Goal: Transaction & Acquisition: Obtain resource

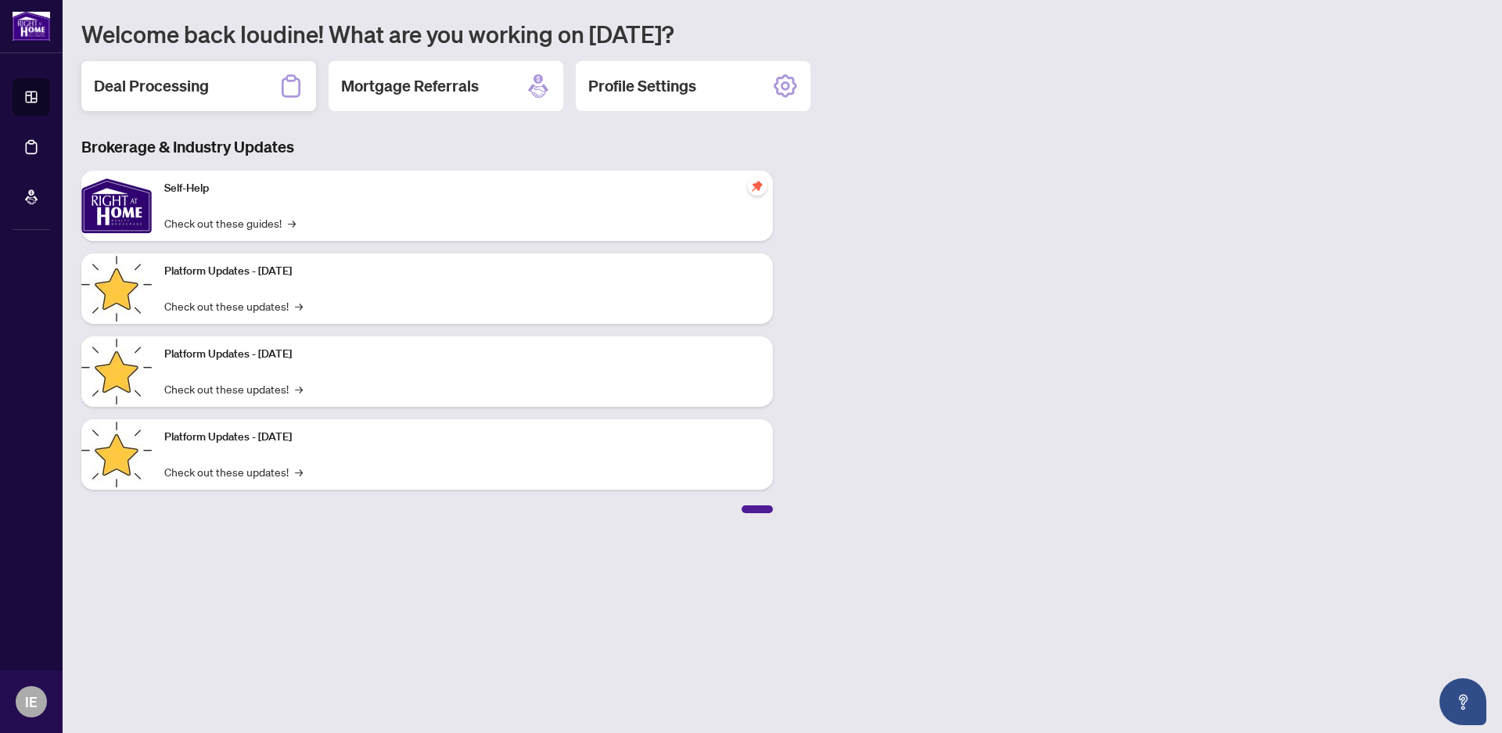
click at [124, 86] on h2 "Deal Processing" at bounding box center [151, 86] width 115 height 22
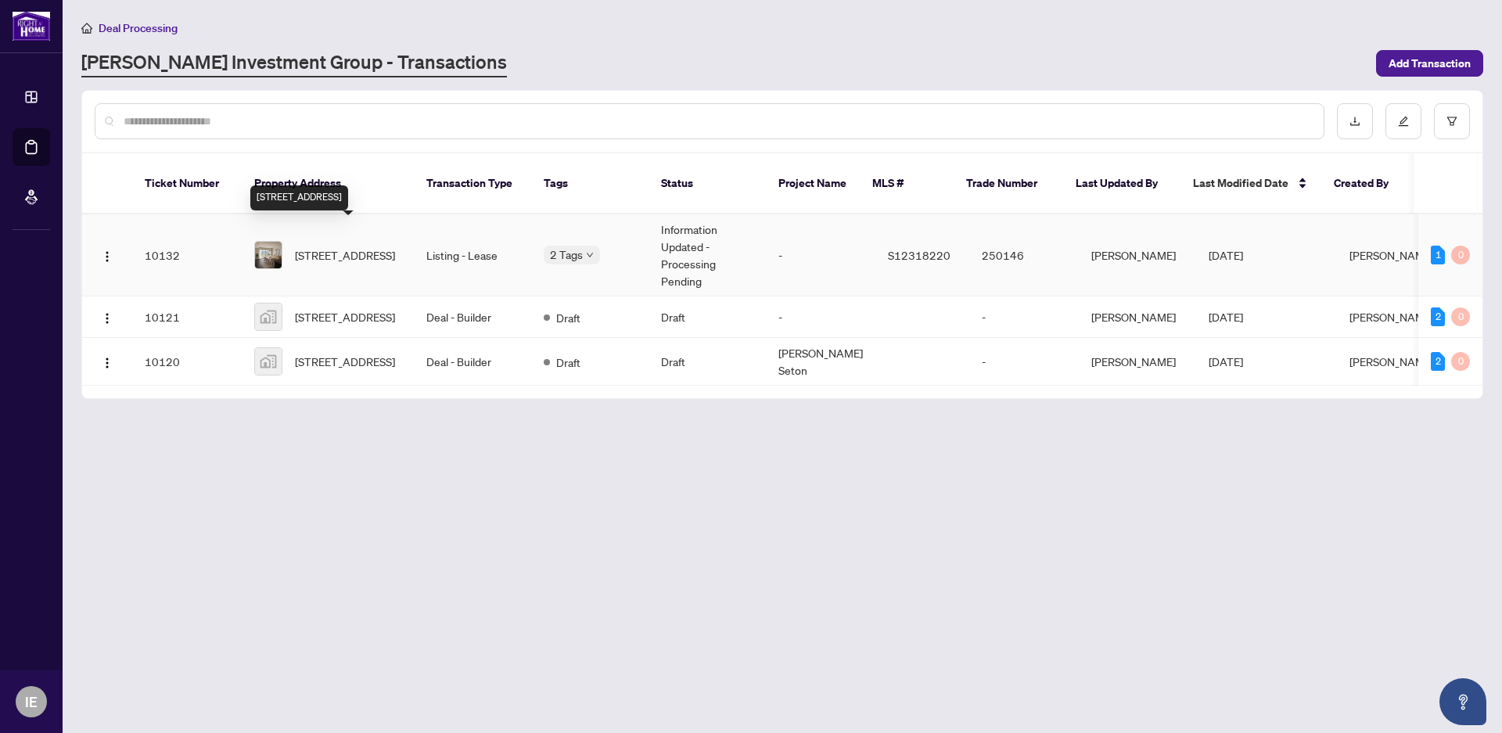
click at [328, 246] on span "[STREET_ADDRESS]" at bounding box center [345, 254] width 100 height 17
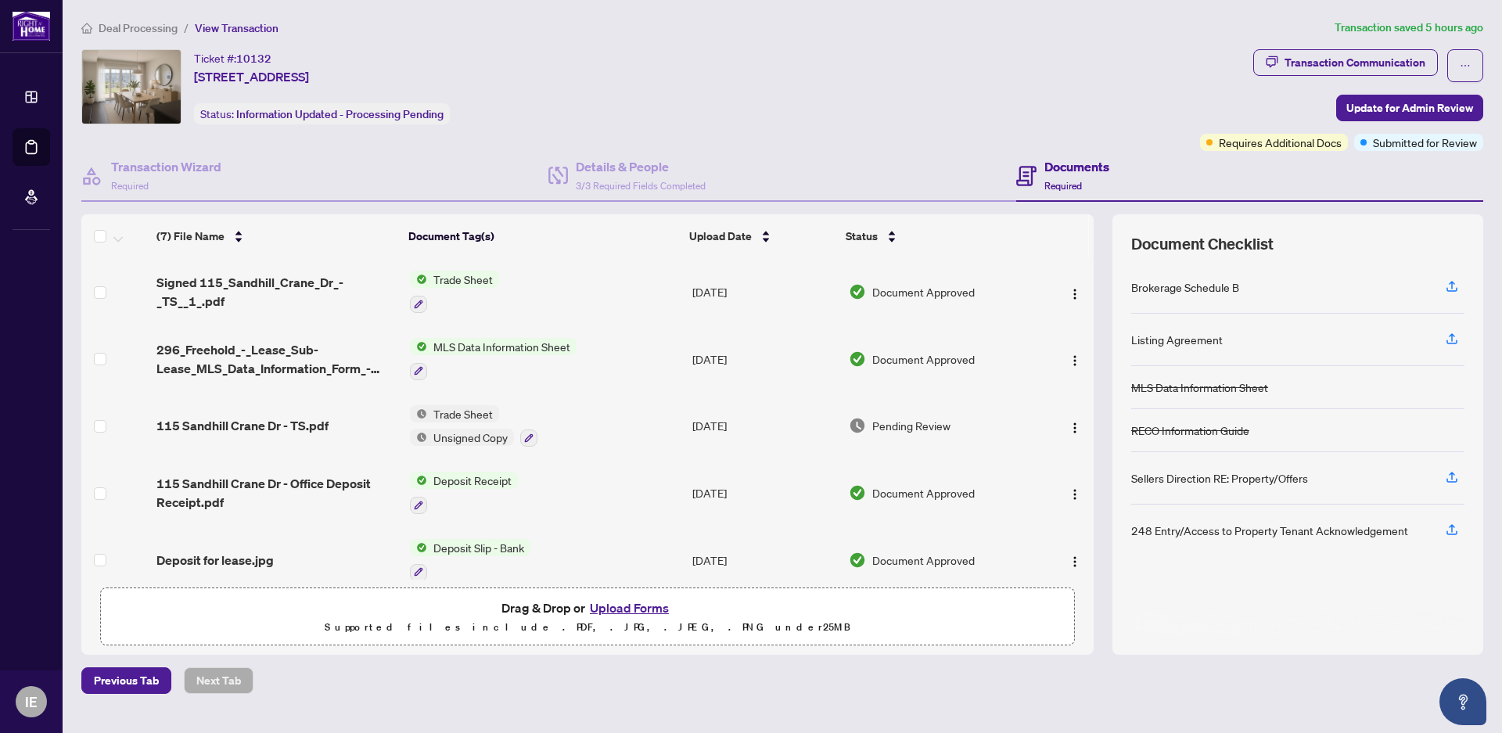
click at [465, 479] on span "Deposit Receipt" at bounding box center [472, 480] width 91 height 17
click at [435, 557] on span "Deposit Receipt" at bounding box center [438, 555] width 91 height 17
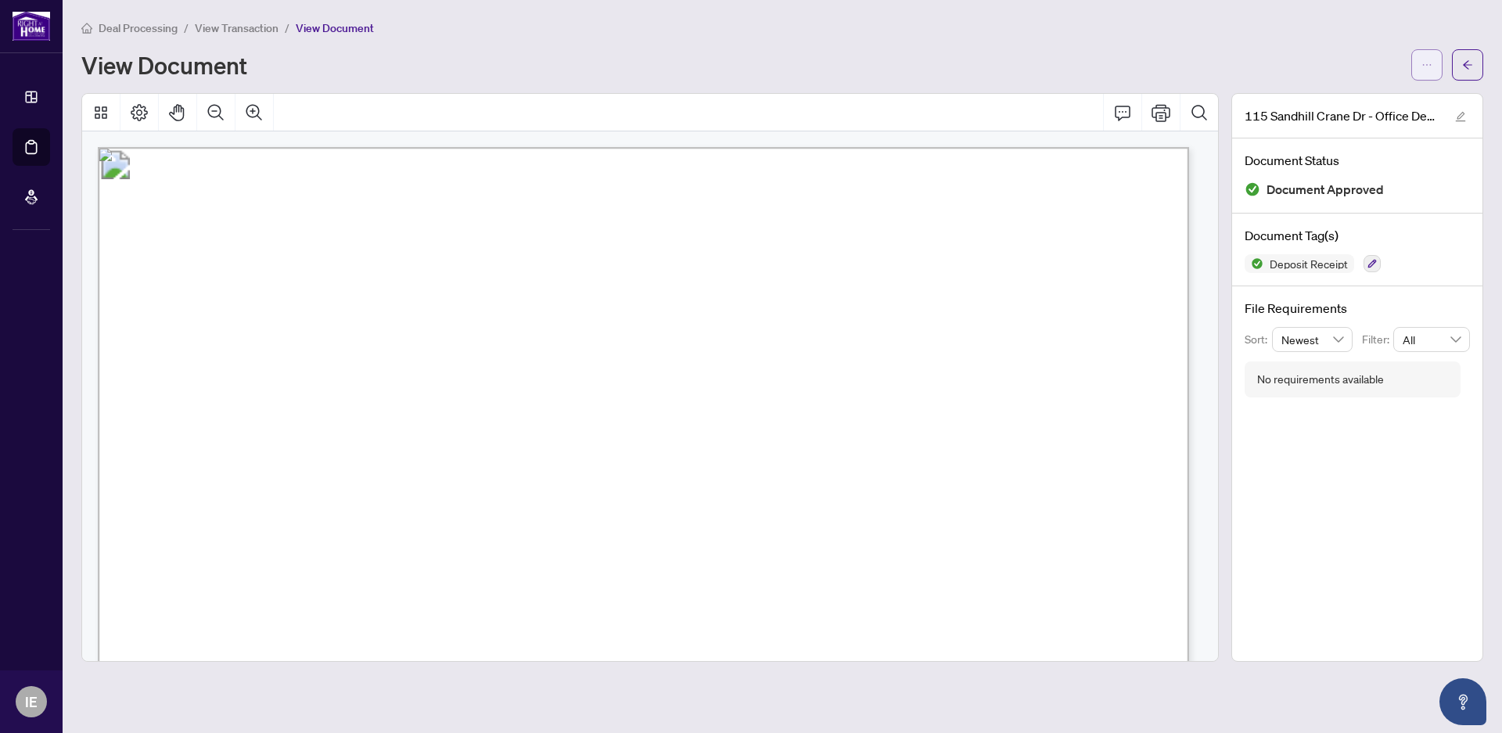
click at [1432, 66] on button "button" at bounding box center [1426, 64] width 31 height 31
click at [1337, 98] on span "Download" at bounding box center [1370, 98] width 119 height 17
